Goal: Navigation & Orientation: Find specific page/section

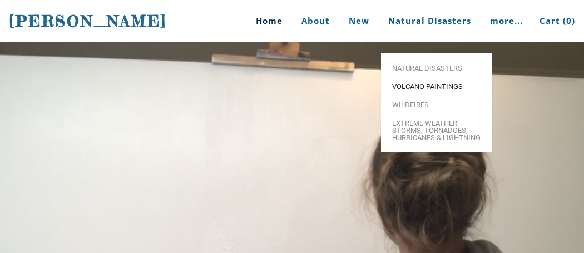
click at [422, 83] on span "Volcano paintings" at bounding box center [436, 86] width 89 height 7
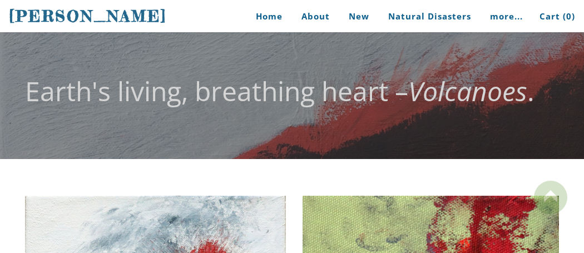
scroll to position [16, 0]
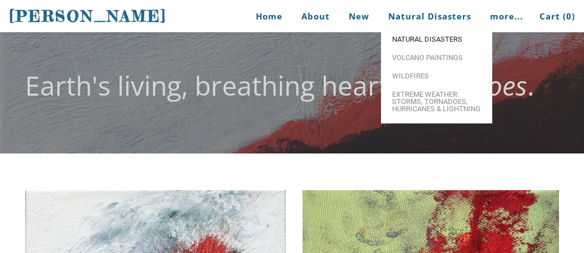
click at [418, 41] on span "Natural Disasters" at bounding box center [436, 39] width 89 height 7
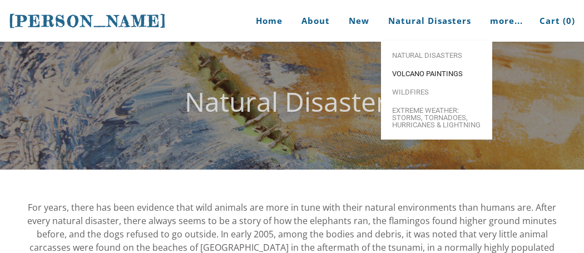
click at [415, 76] on span "Volcano paintings" at bounding box center [436, 73] width 89 height 7
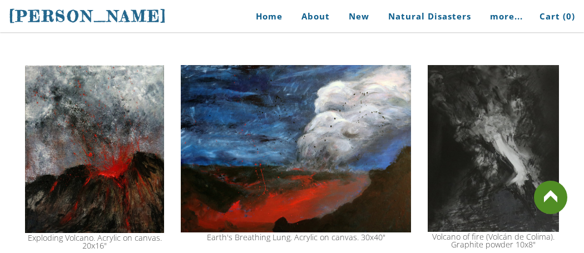
scroll to position [1040, 0]
